Goal: Information Seeking & Learning: Find specific page/section

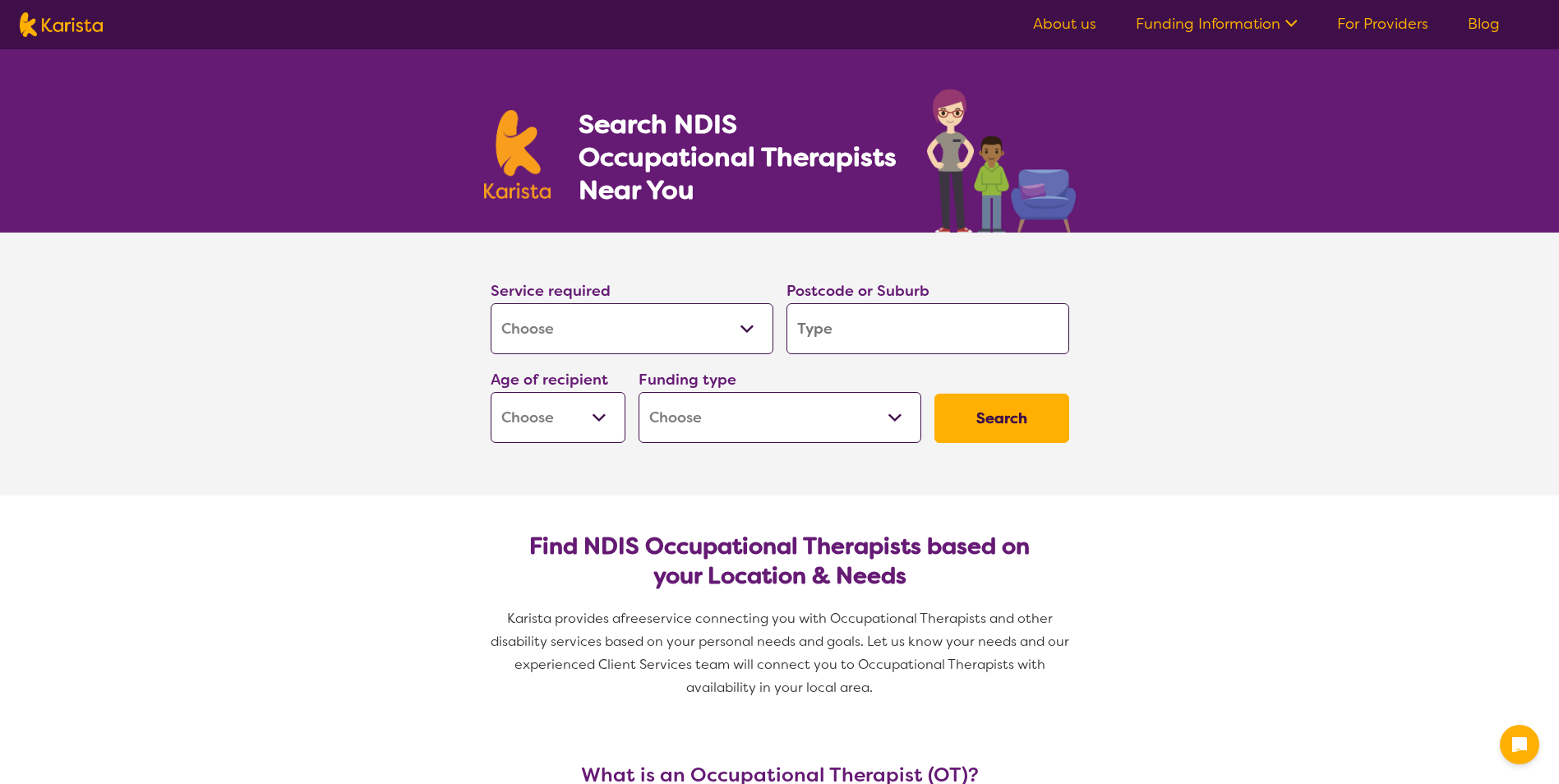
select select "[MEDICAL_DATA]"
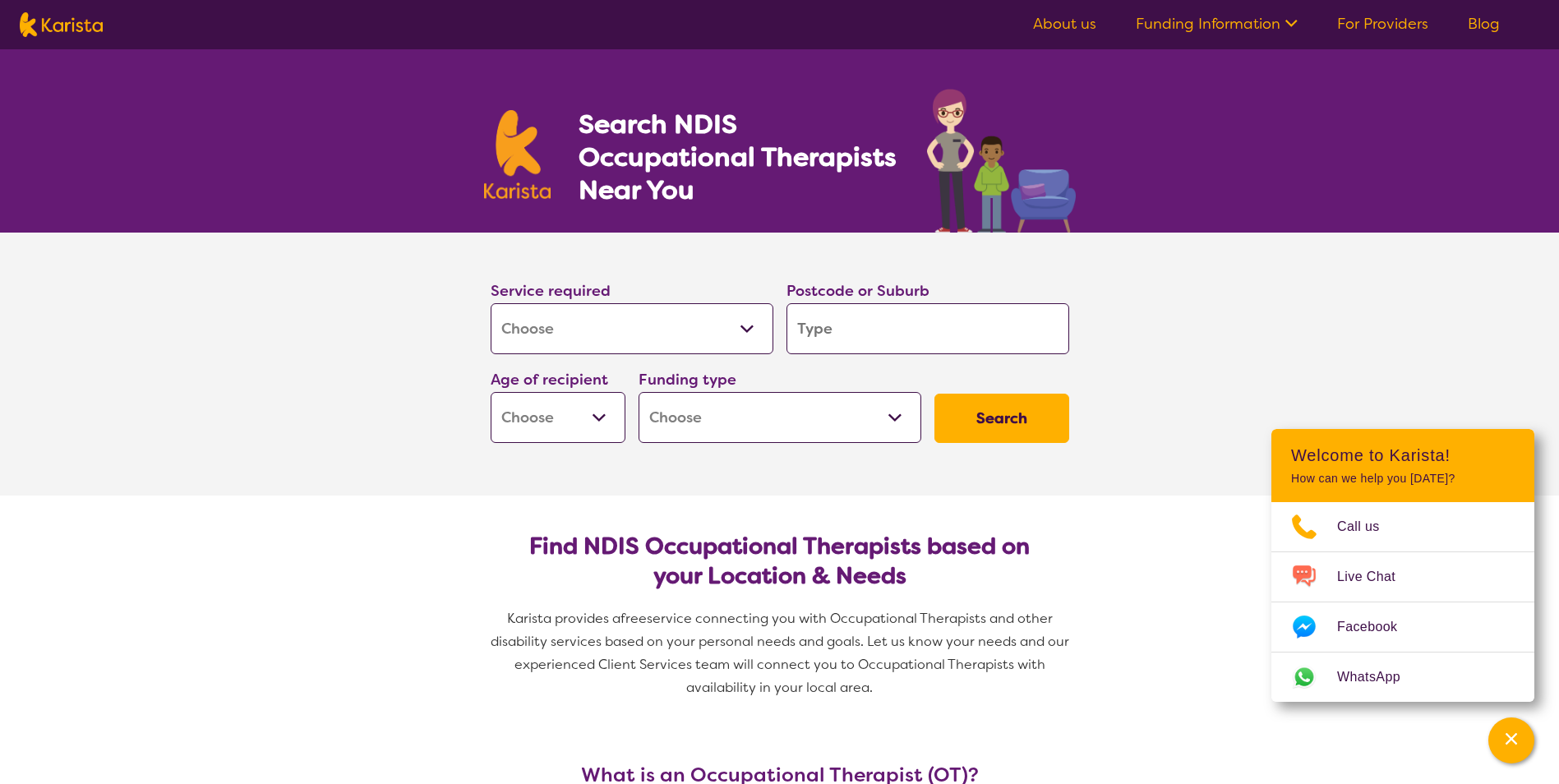
click at [985, 327] on input "search" at bounding box center [928, 328] width 283 height 51
click at [851, 332] on input "search" at bounding box center [928, 328] width 283 height 51
type input "2"
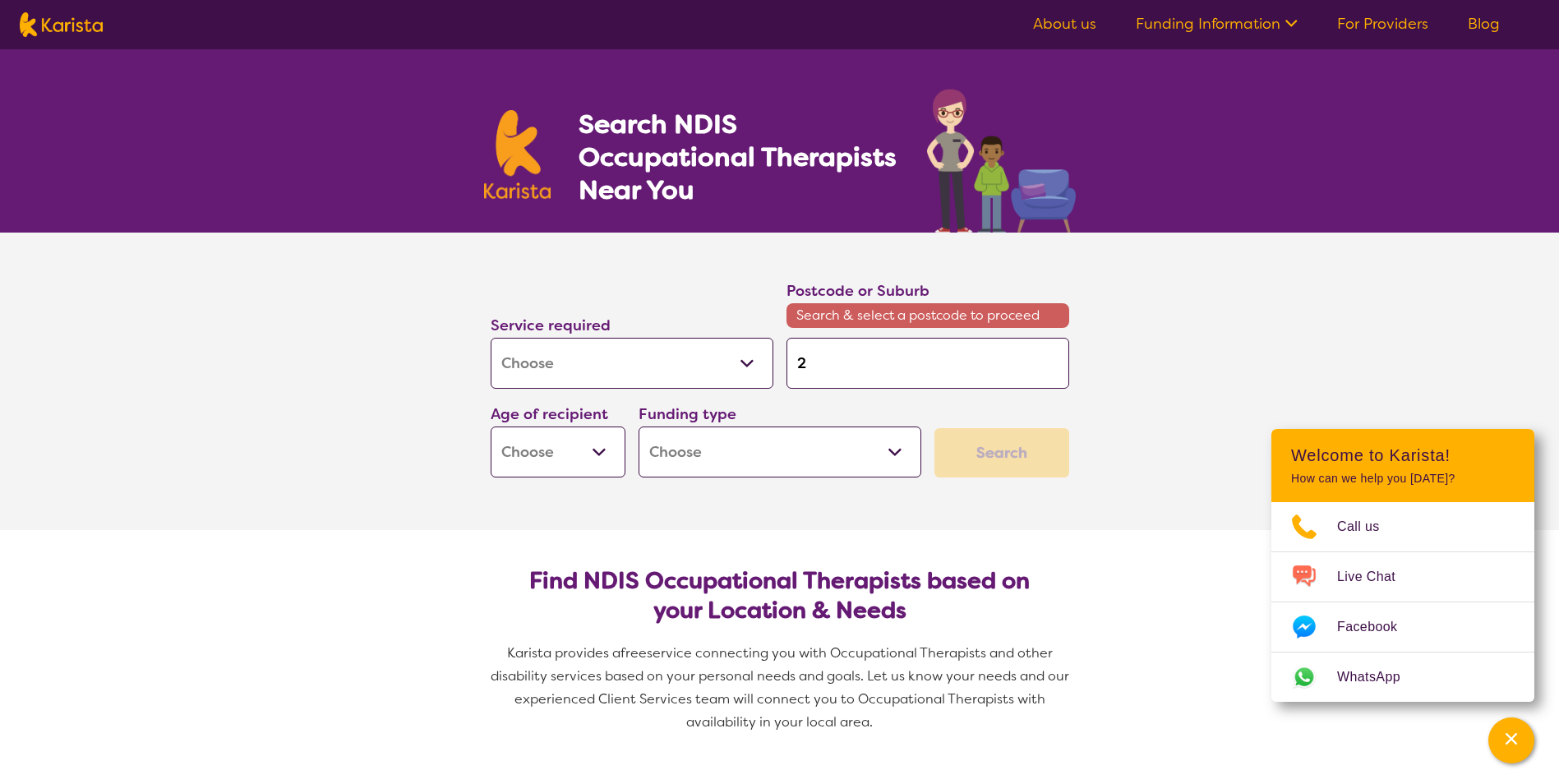
type input "23"
type input "232"
type input "2320"
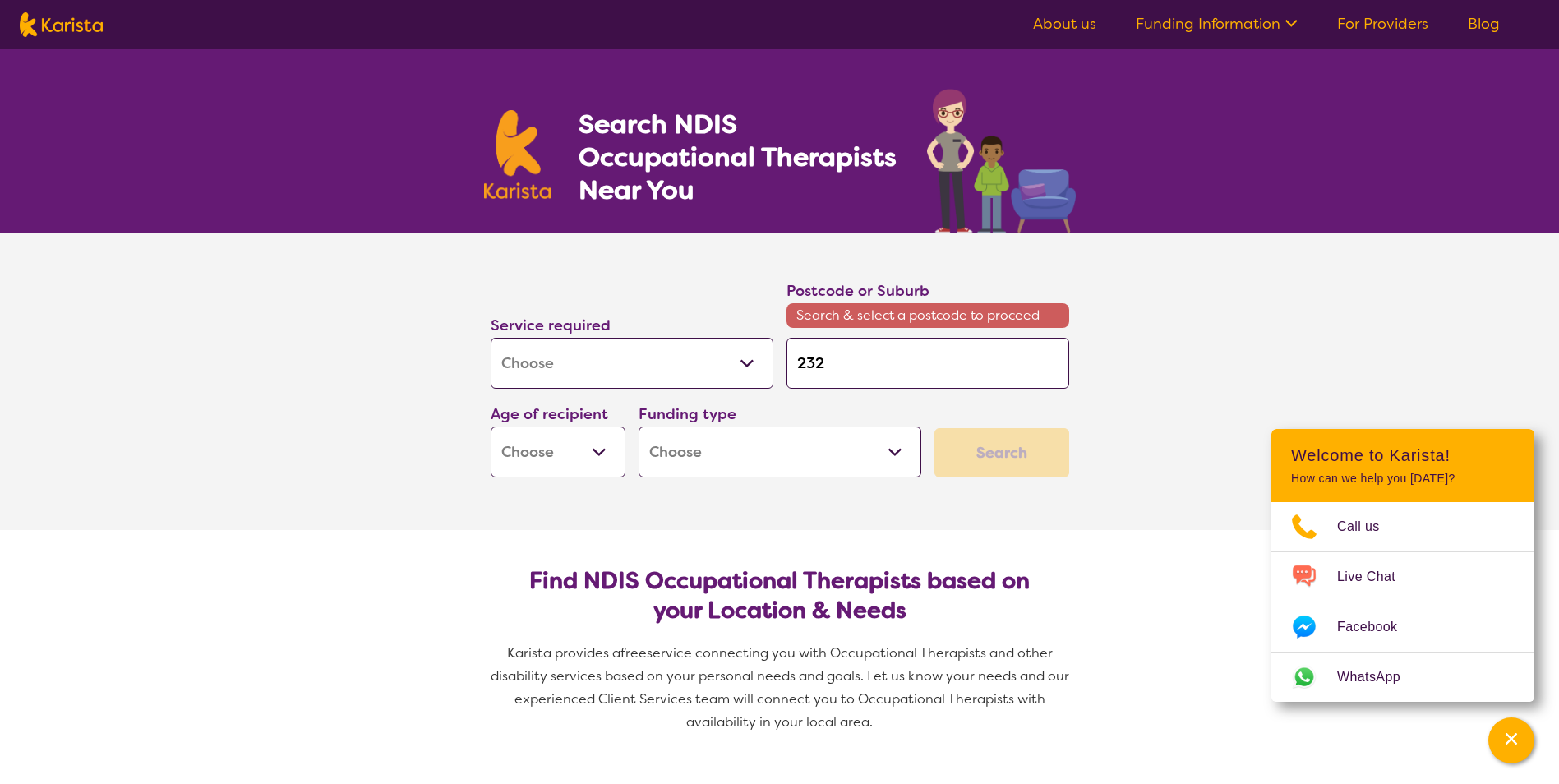
type input "2320"
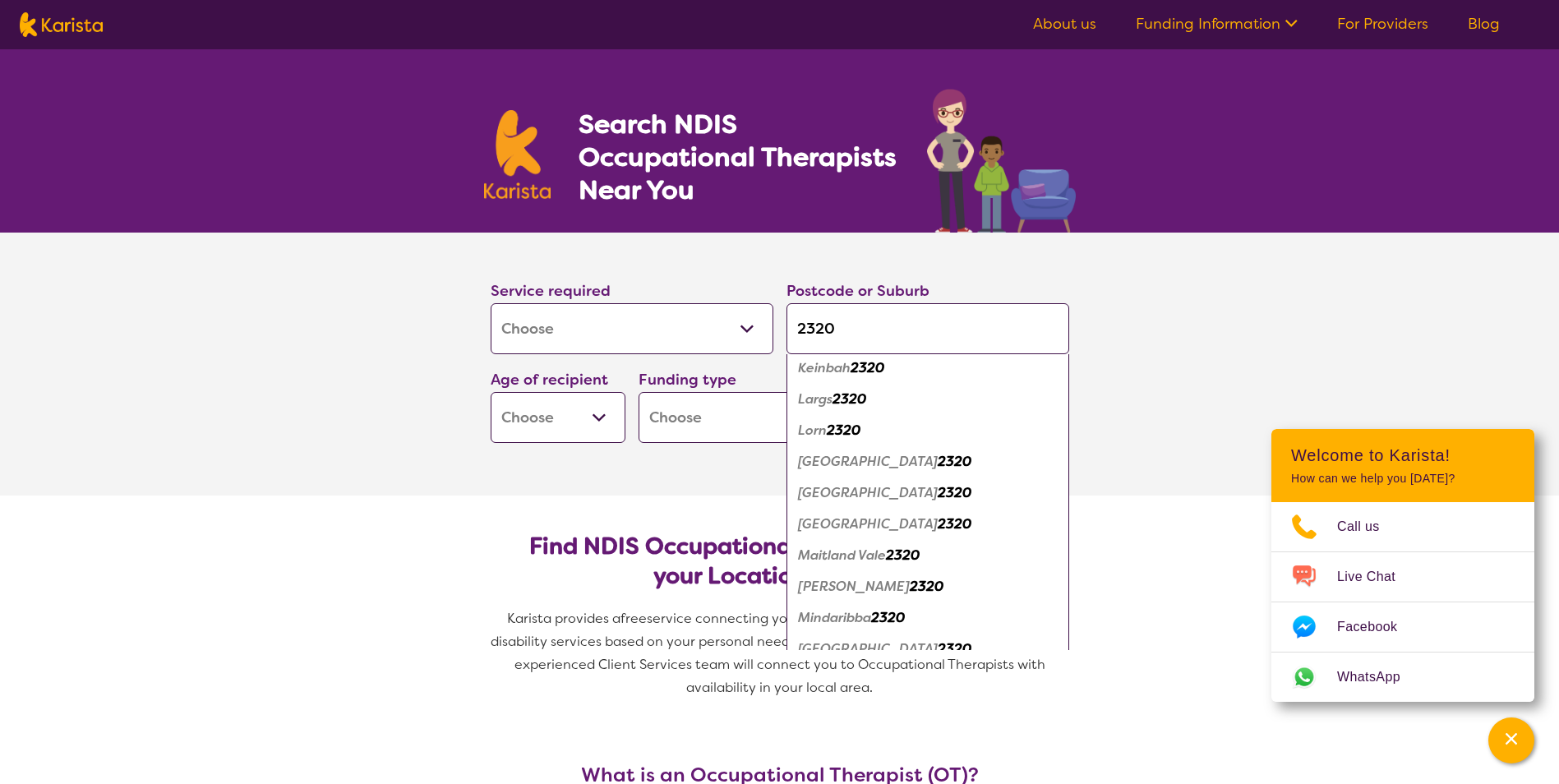
scroll to position [328, 0]
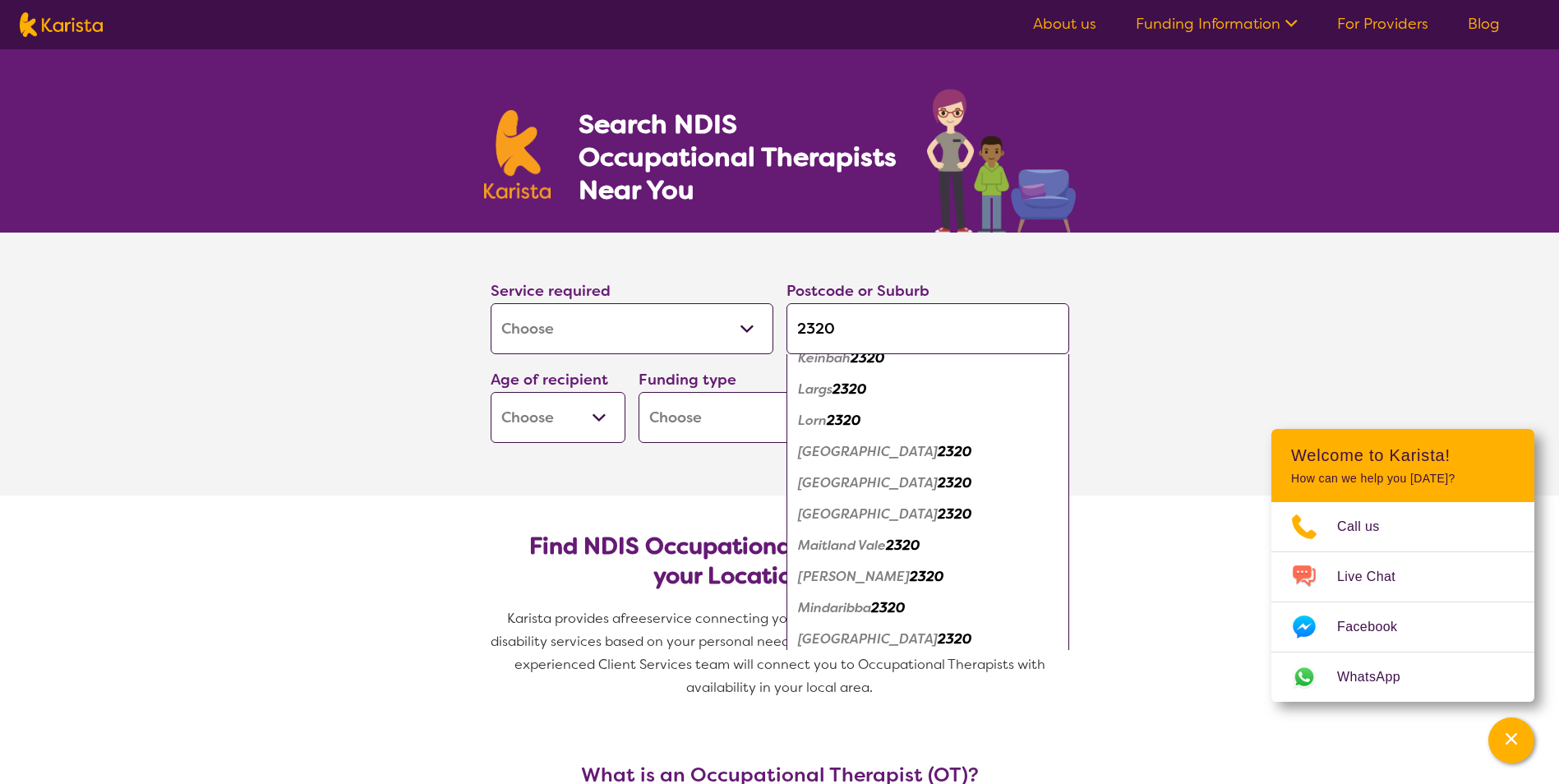
type input "2320"
click at [901, 485] on div "[GEOGRAPHIC_DATA] 2320" at bounding box center [928, 483] width 266 height 31
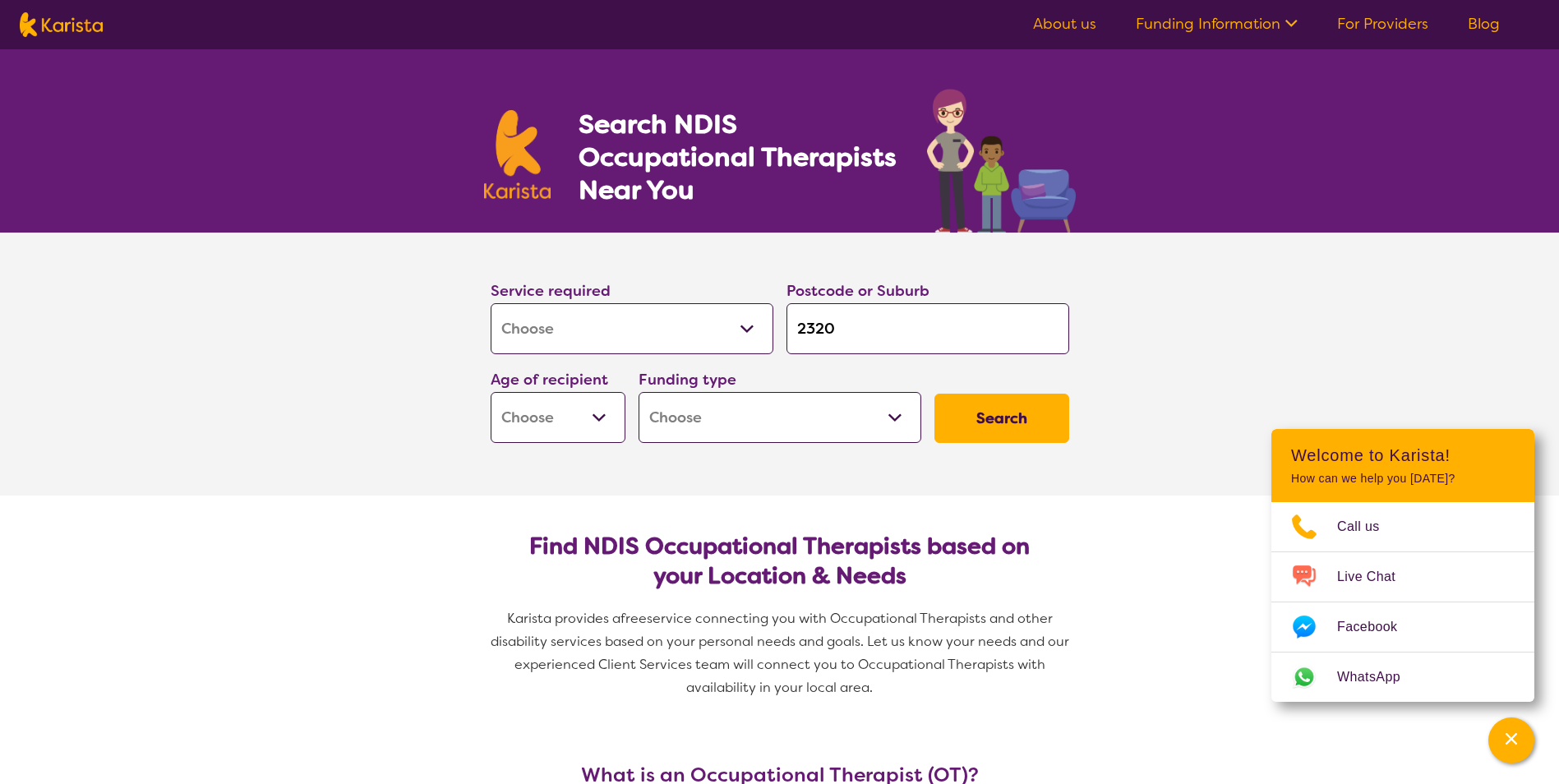
scroll to position [0, 0]
click at [561, 417] on select "Early Childhood - 0 to 9 Child - 10 to 11 Adolescent - 12 to 17 Adult - 18 to 6…" at bounding box center [558, 417] width 135 height 51
select select "AD"
click at [491, 392] on select "Early Childhood - 0 to 9 Child - 10 to 11 Adolescent - 12 to 17 Adult - 18 to 6…" at bounding box center [558, 417] width 135 height 51
select select "AD"
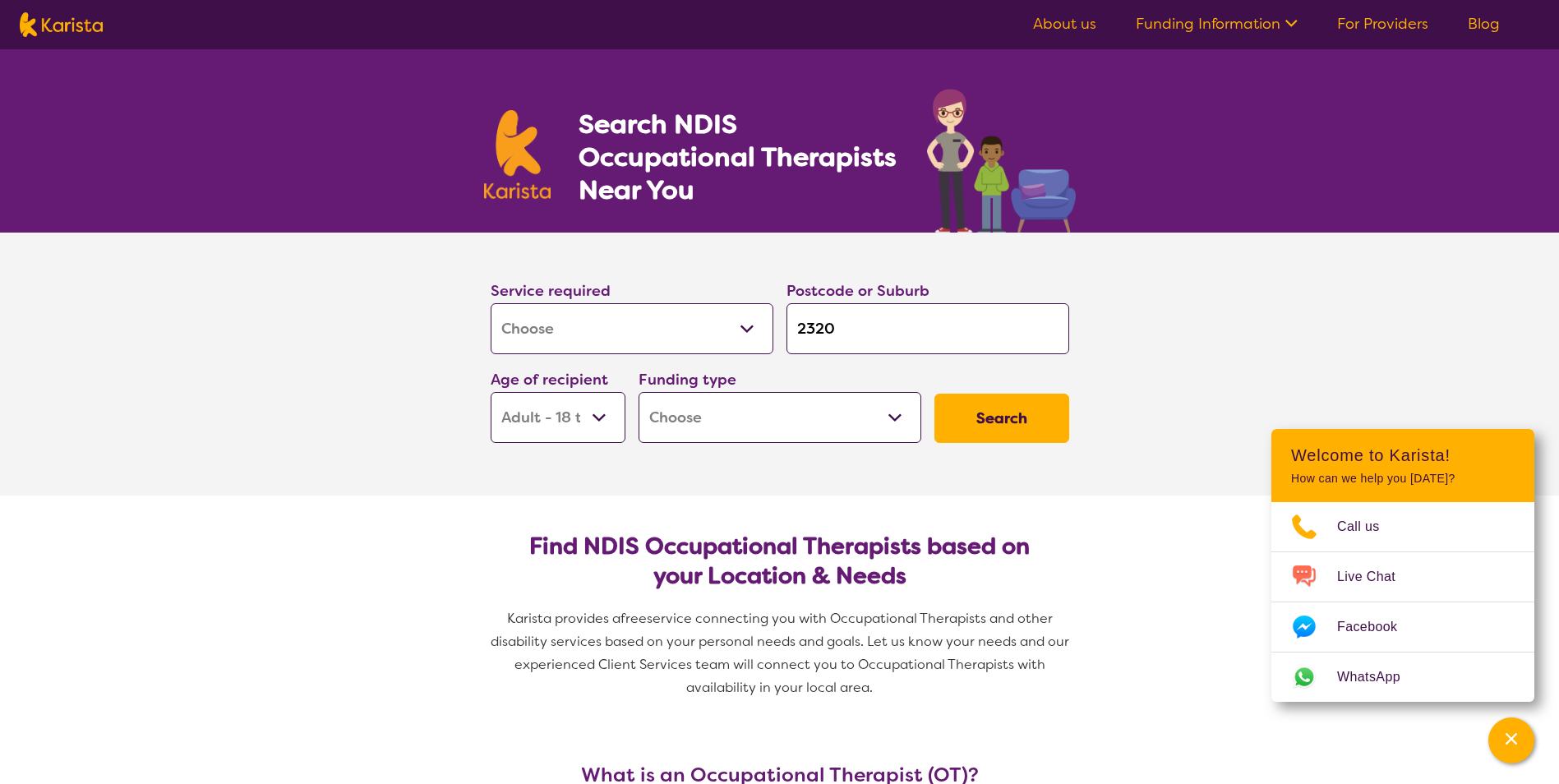
click at [727, 406] on select "Home Care Package (HCP) National Disability Insurance Scheme (NDIS) I don't know" at bounding box center [779, 417] width 283 height 51
select select "NDIS"
click at [638, 392] on select "Home Care Package (HCP) National Disability Insurance Scheme (NDIS) I don't know" at bounding box center [779, 417] width 283 height 51
select select "NDIS"
click at [1058, 396] on button "Search" at bounding box center [1001, 418] width 135 height 49
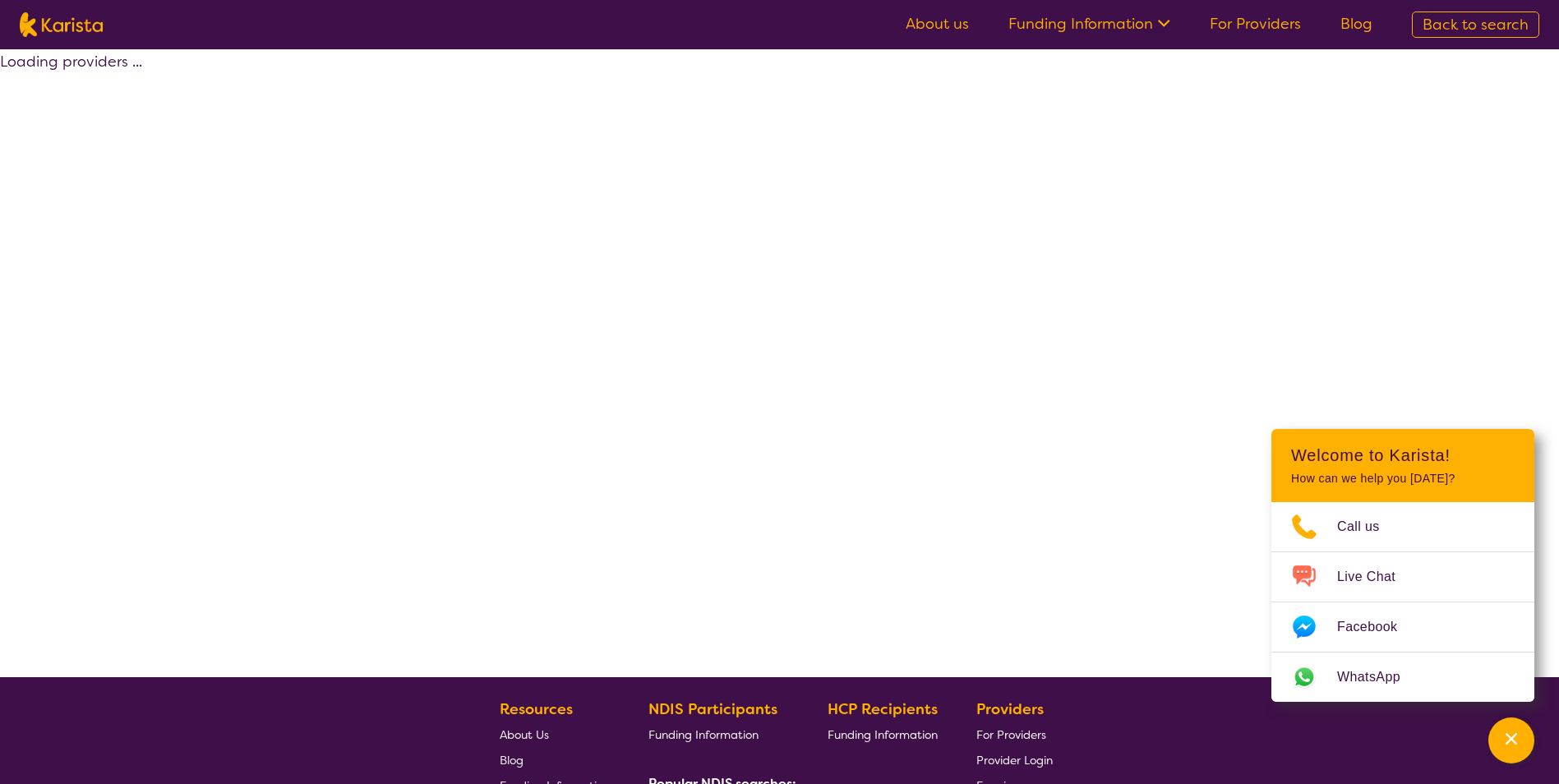
select select "by_score"
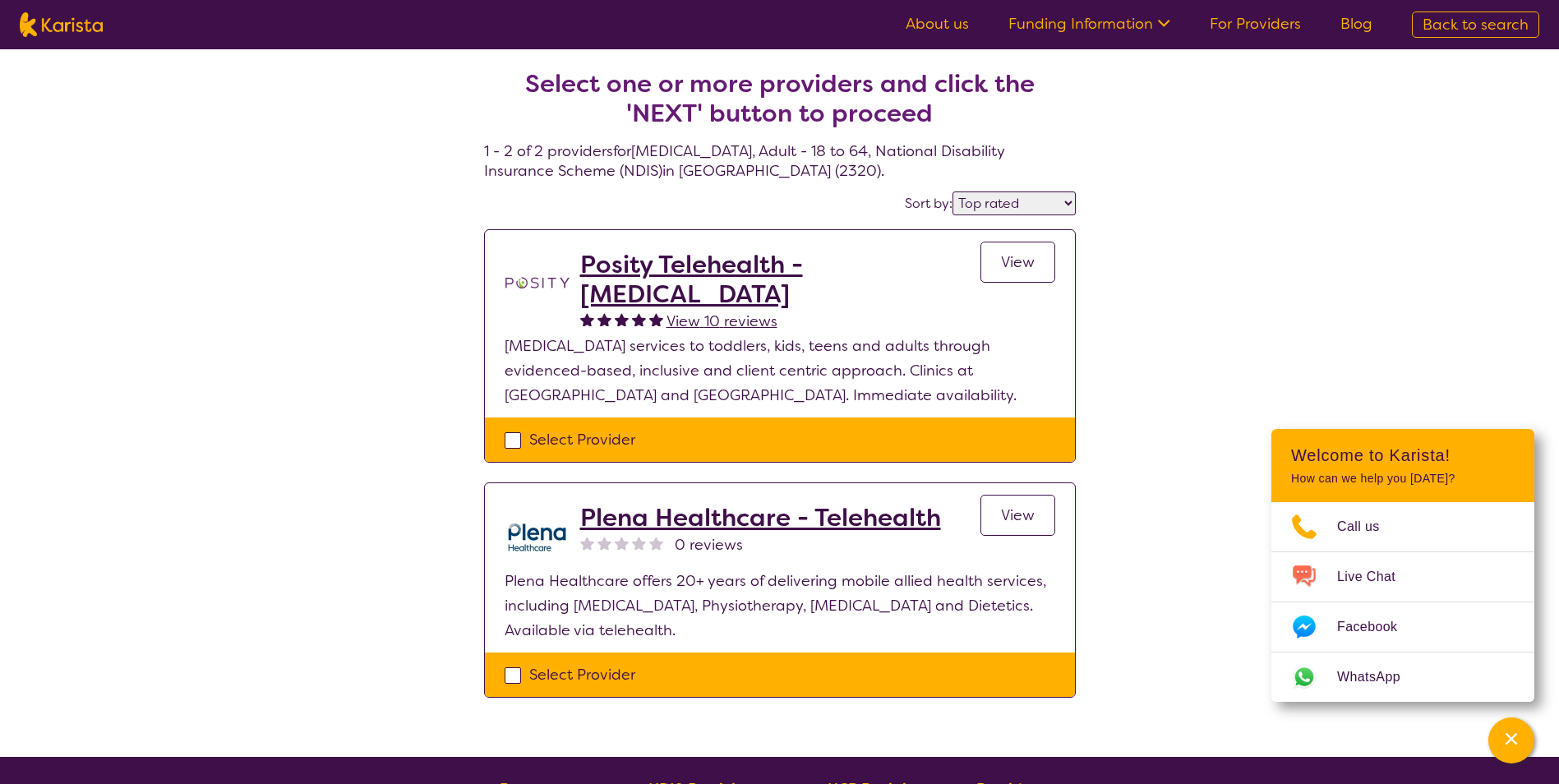
select select "[MEDICAL_DATA]"
select select "AD"
select select "NDIS"
select select "[MEDICAL_DATA]"
select select "AD"
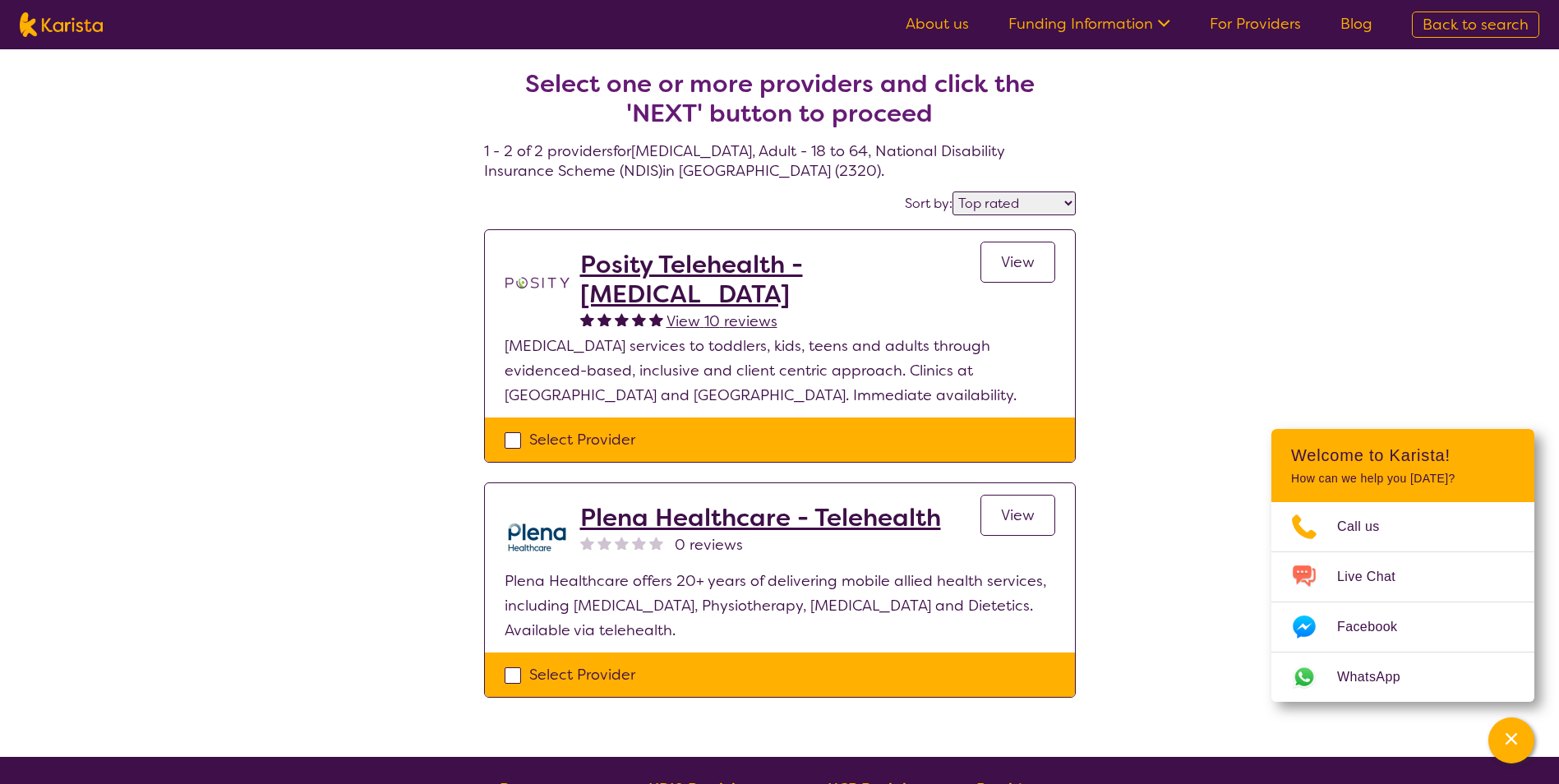
select select "NDIS"
